Goal: Task Accomplishment & Management: Manage account settings

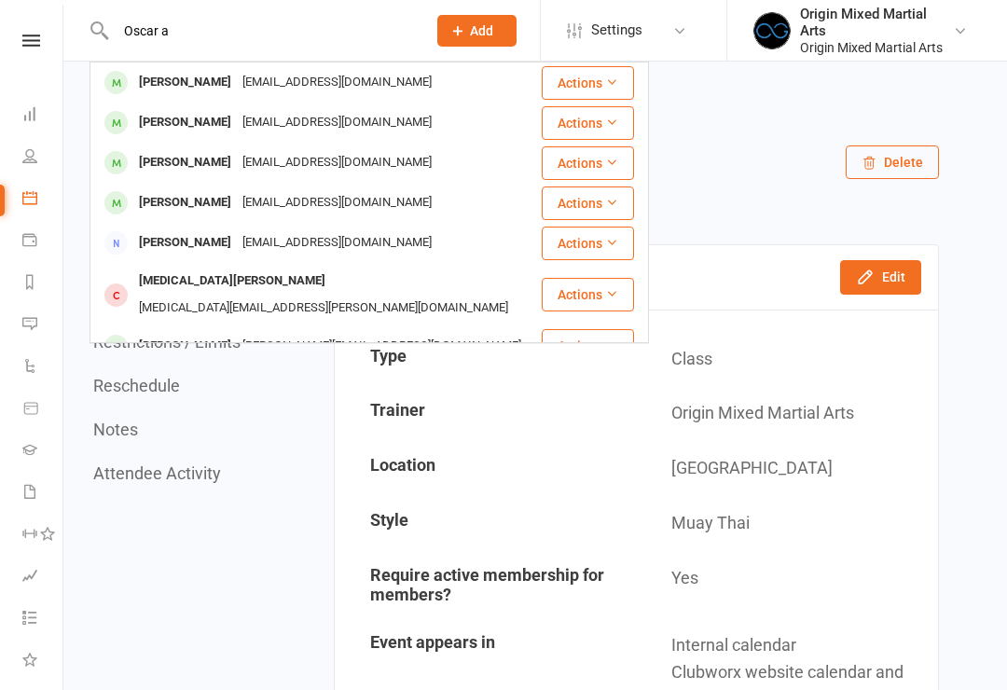
type input "Oscar a"
click at [324, 87] on div "[EMAIL_ADDRESS][DOMAIN_NAME]" at bounding box center [337, 82] width 200 height 27
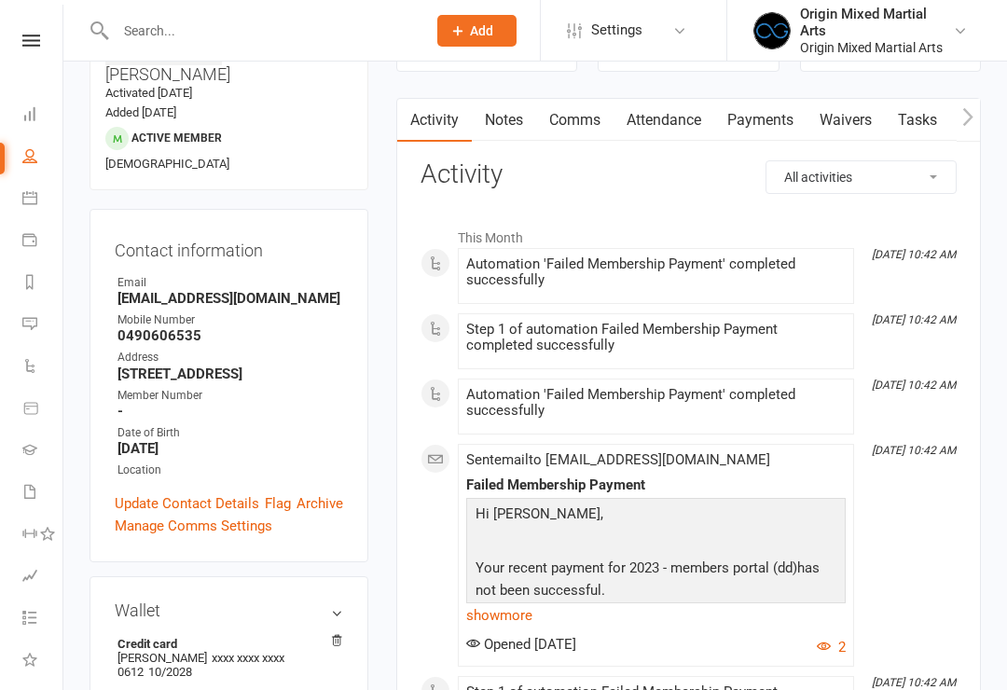
scroll to position [44, 0]
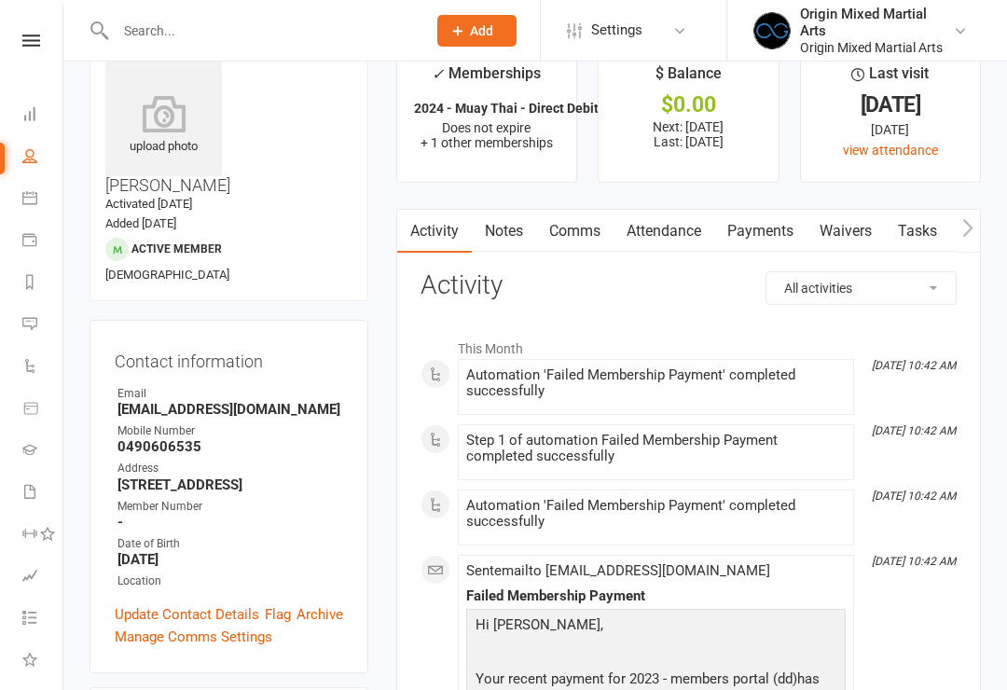
click at [777, 228] on link "Payments" at bounding box center [760, 231] width 92 height 43
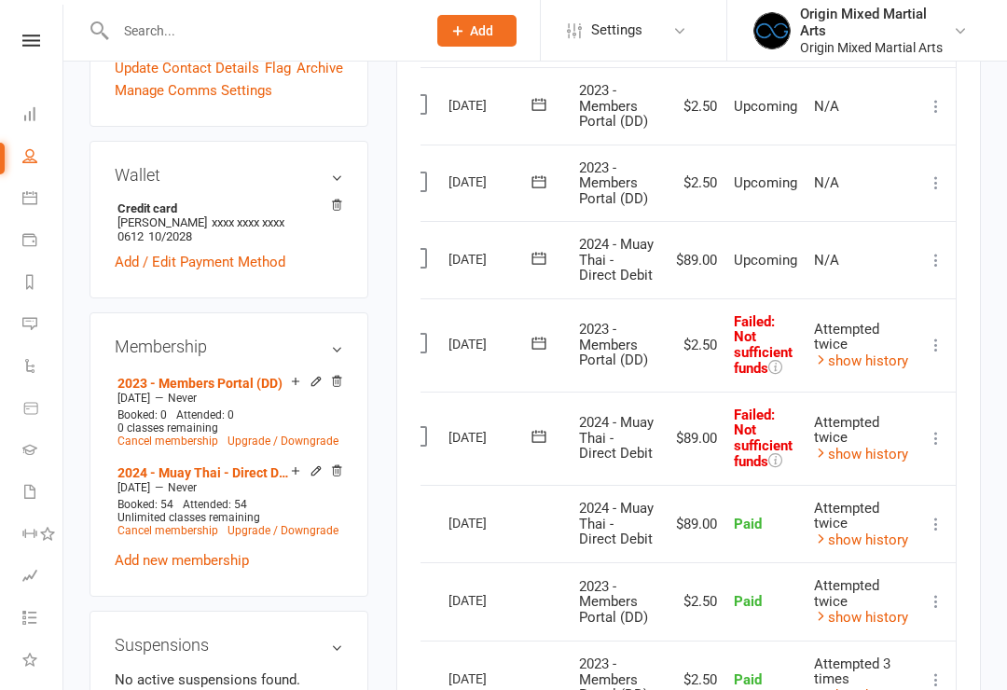
scroll to position [0, 24]
click at [940, 434] on icon at bounding box center [936, 438] width 19 height 19
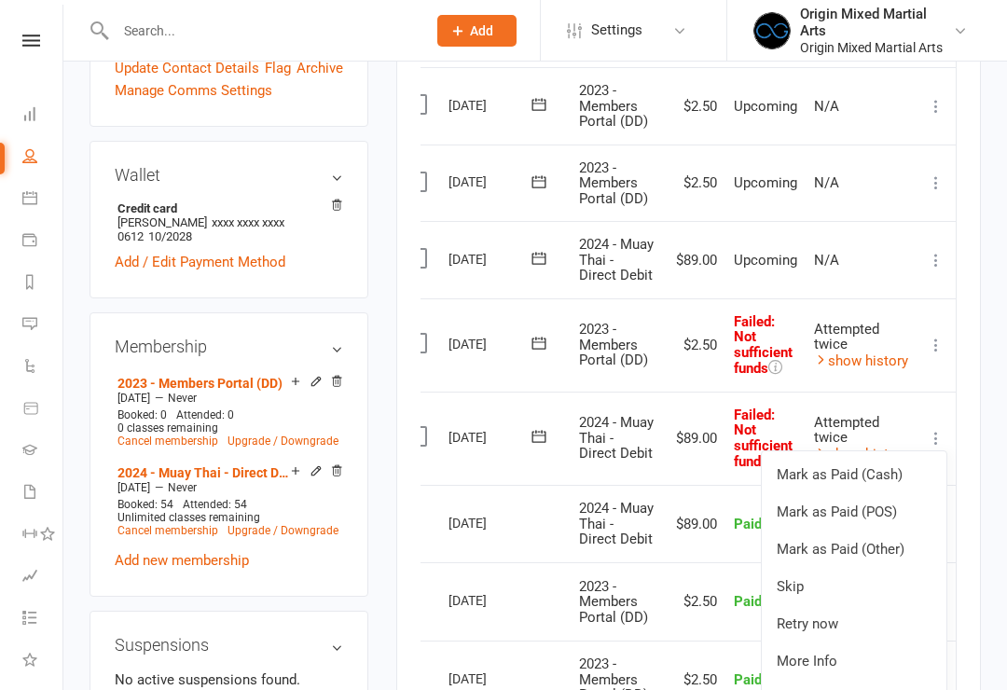
click at [913, 500] on link "Mark as Paid (POS)" at bounding box center [854, 511] width 185 height 37
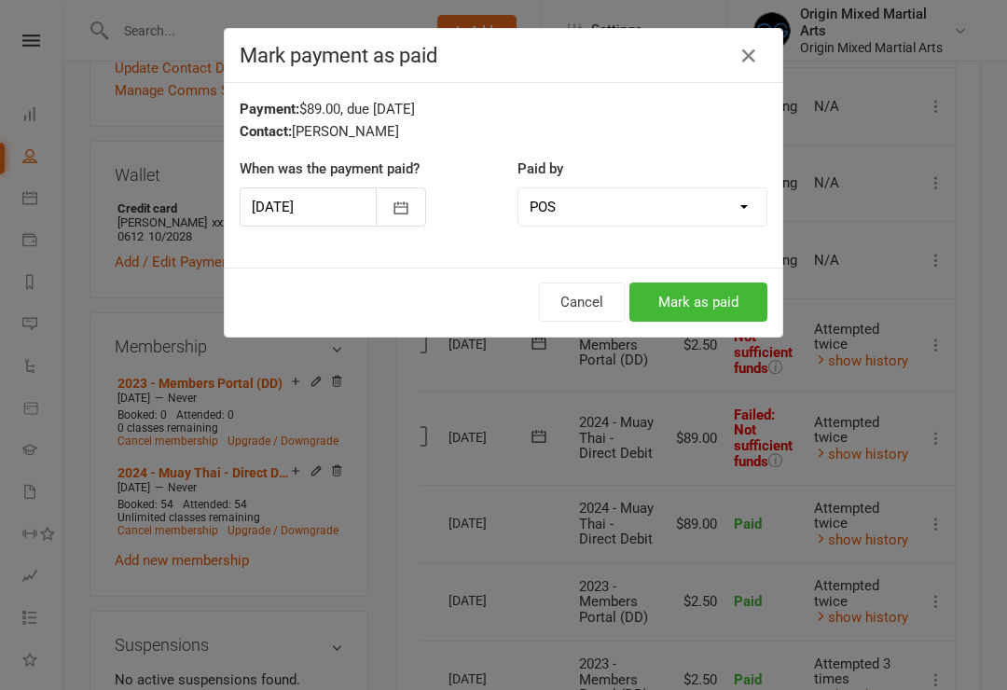
click at [724, 311] on button "Mark as paid" at bounding box center [698, 302] width 138 height 39
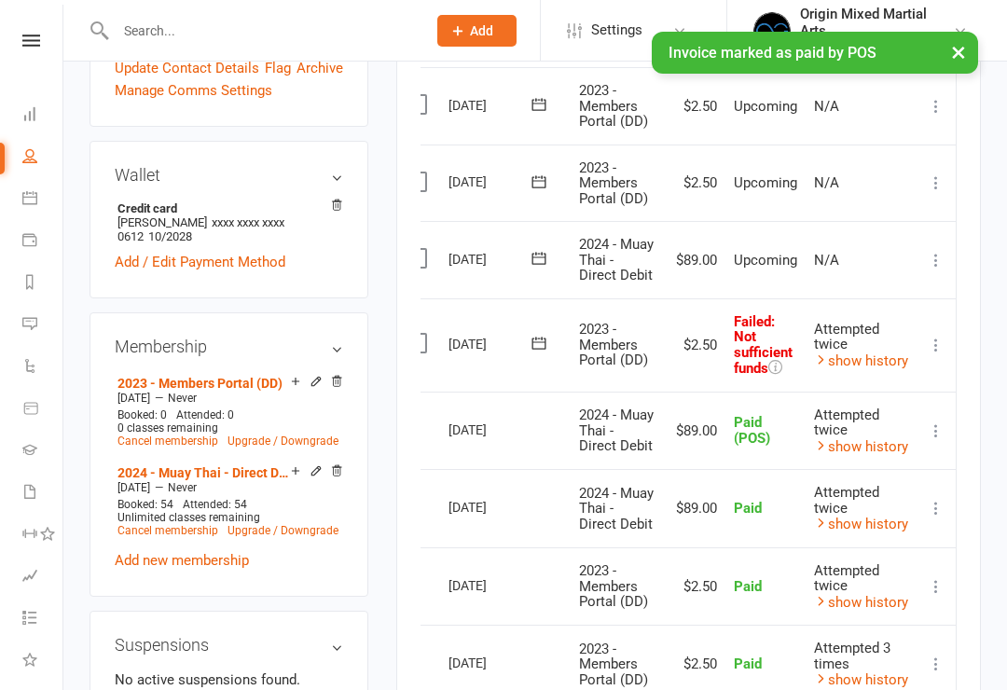
click at [941, 337] on icon at bounding box center [936, 345] width 19 height 19
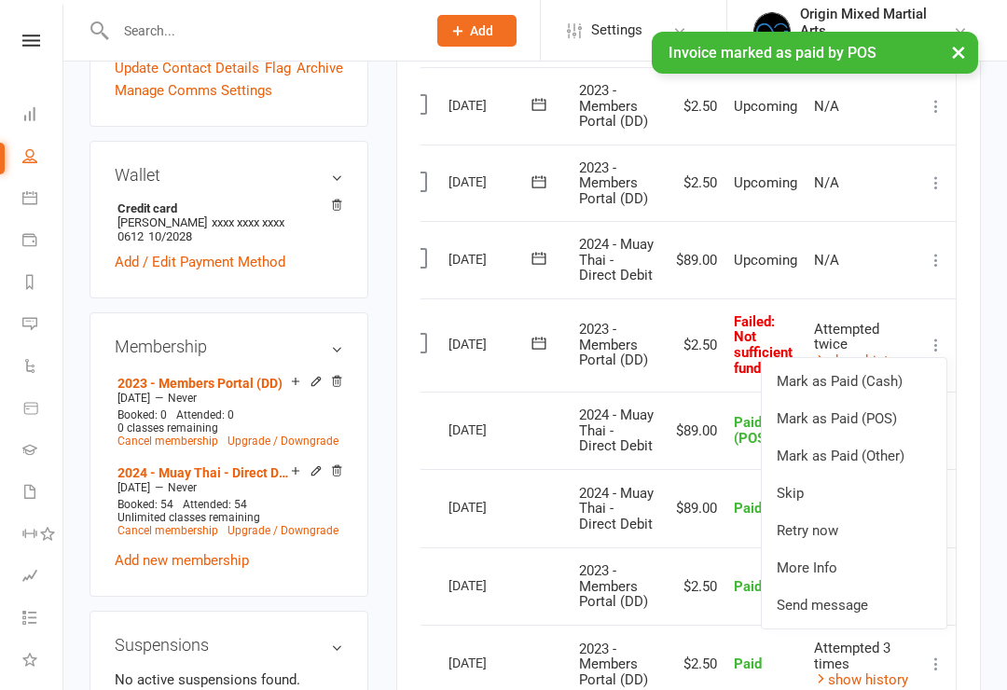
click at [888, 406] on link "Mark as Paid (POS)" at bounding box center [854, 418] width 185 height 37
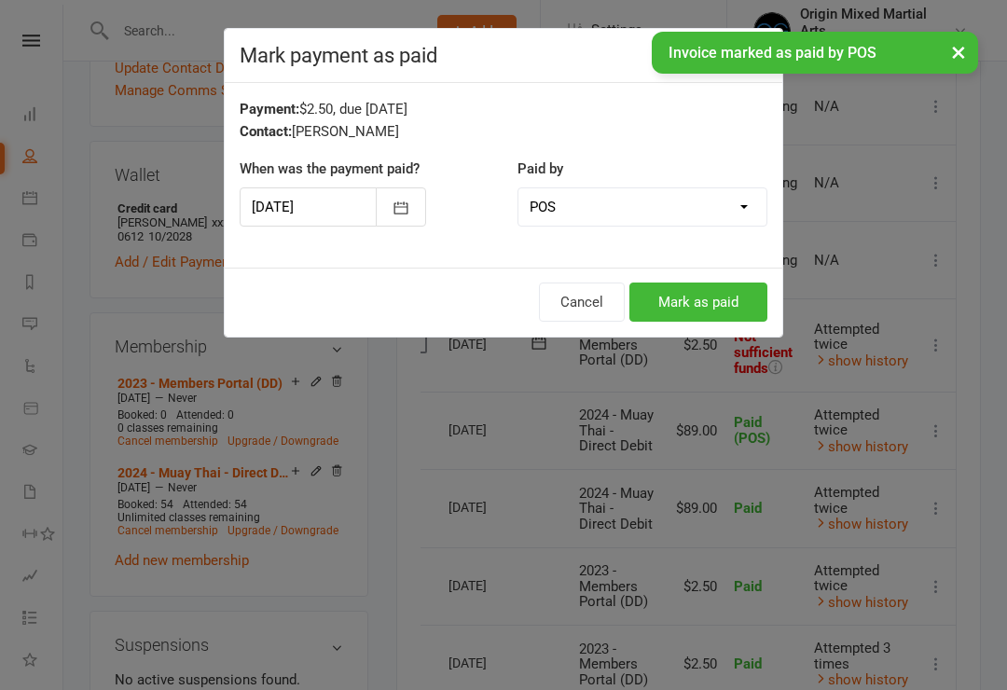
click at [747, 306] on button "Mark as paid" at bounding box center [698, 302] width 138 height 39
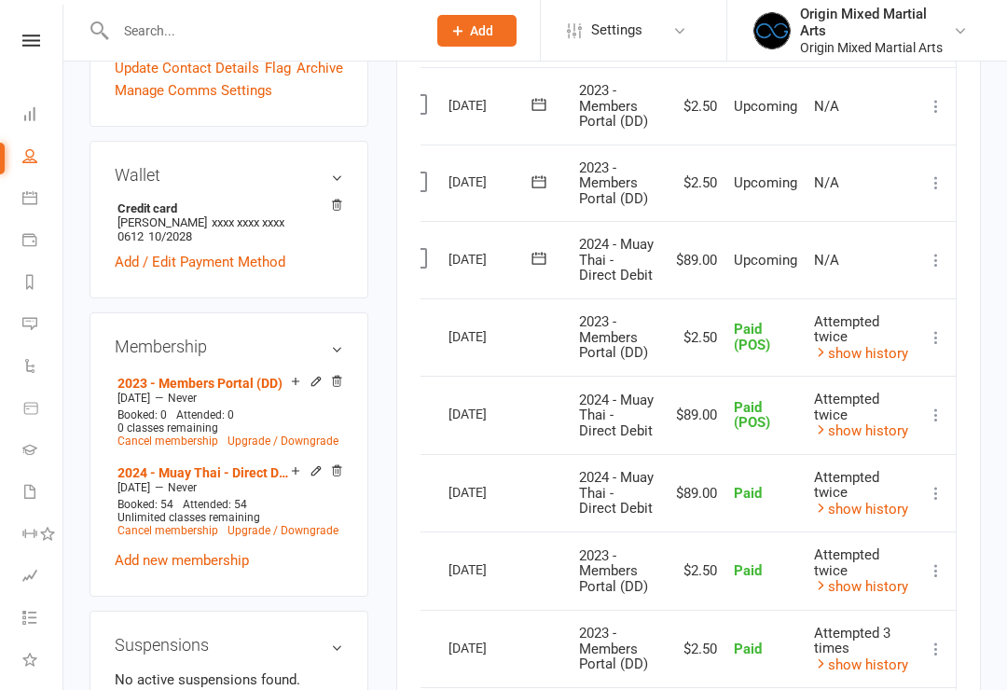
click at [945, 328] on icon at bounding box center [936, 337] width 19 height 19
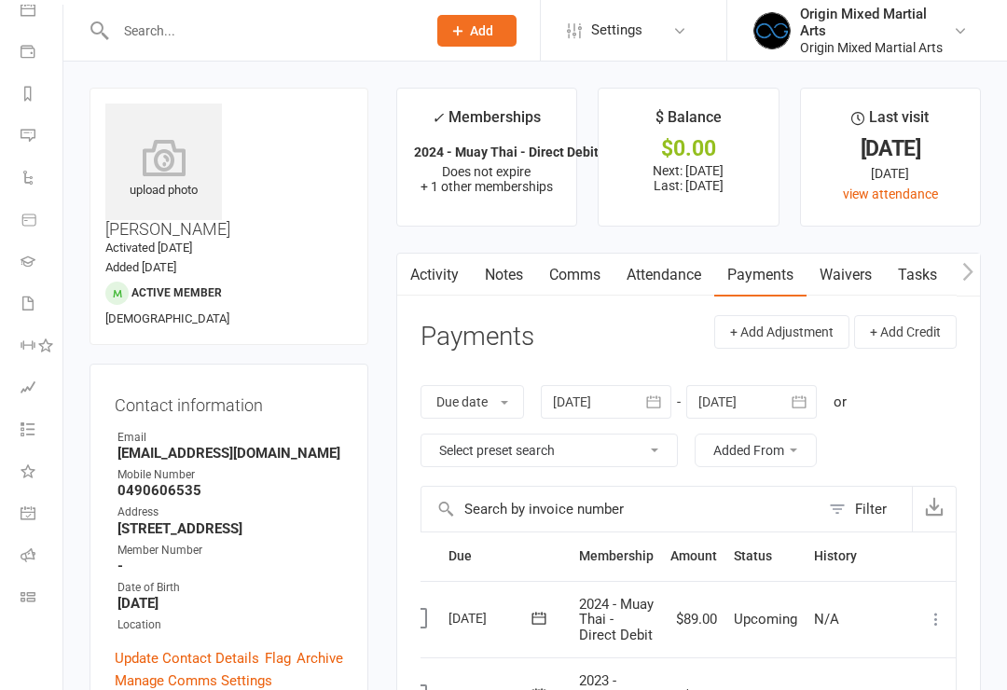
scroll to position [189, 2]
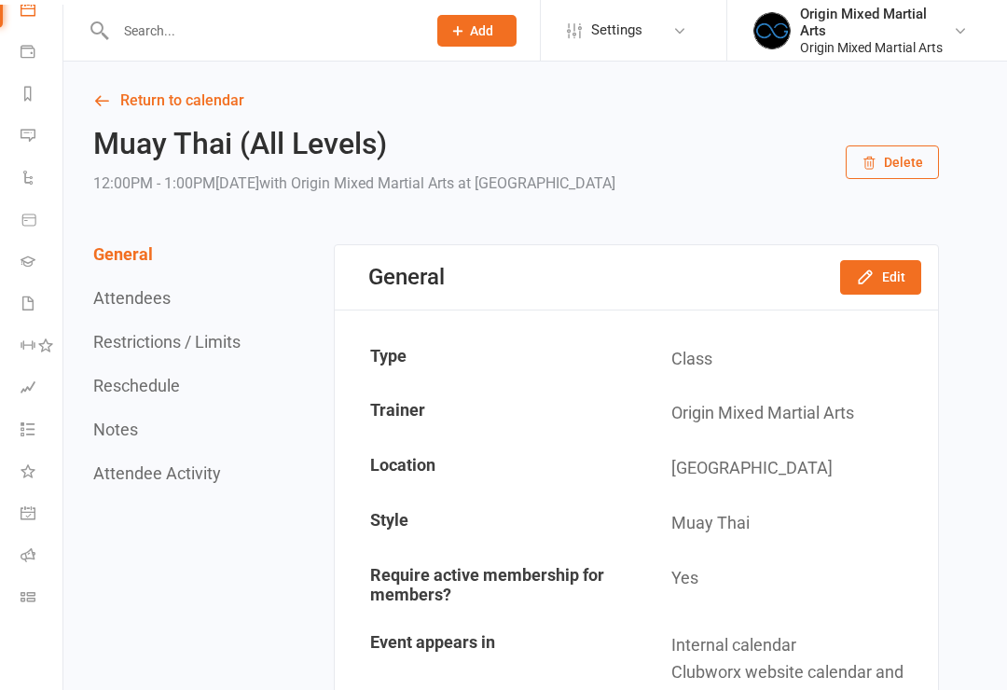
scroll to position [188, 2]
